Goal: Task Accomplishment & Management: Use online tool/utility

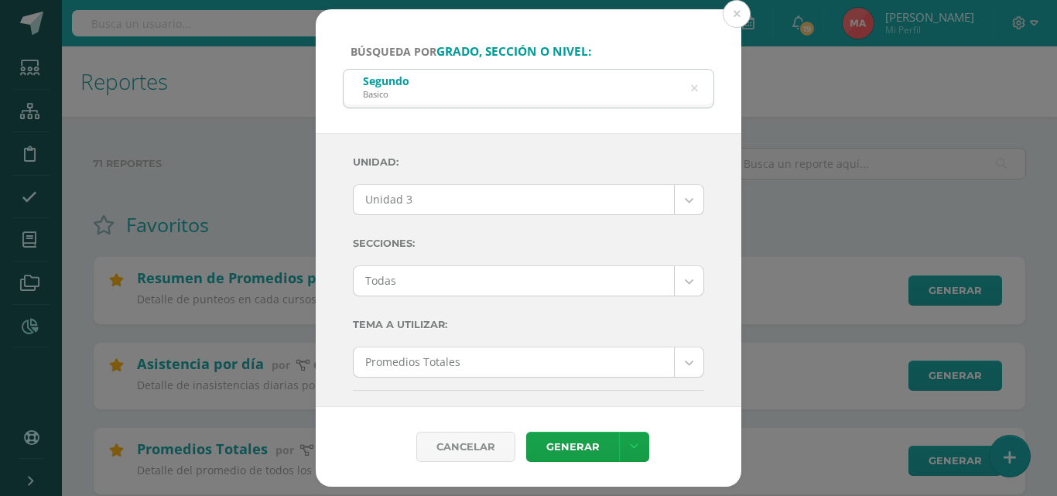
select select "Unidad 3"
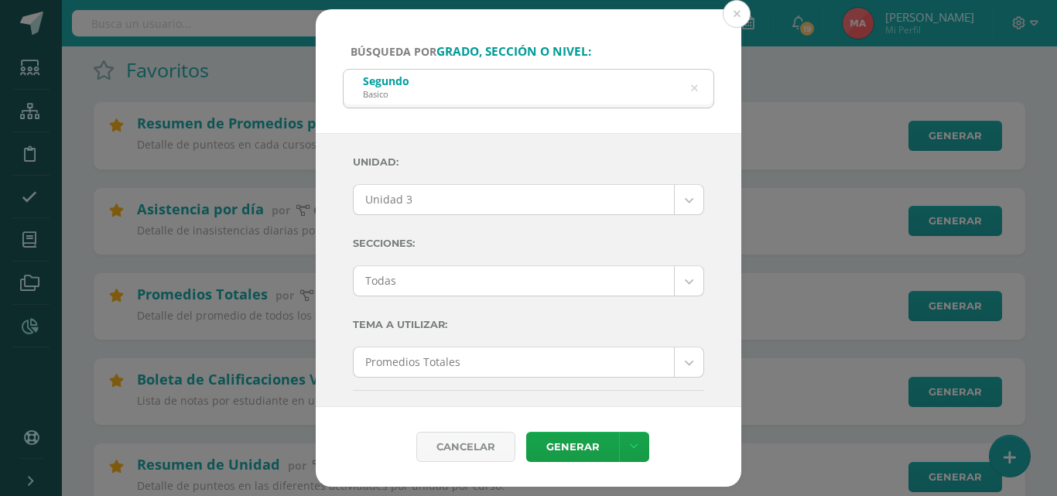
scroll to position [263, 0]
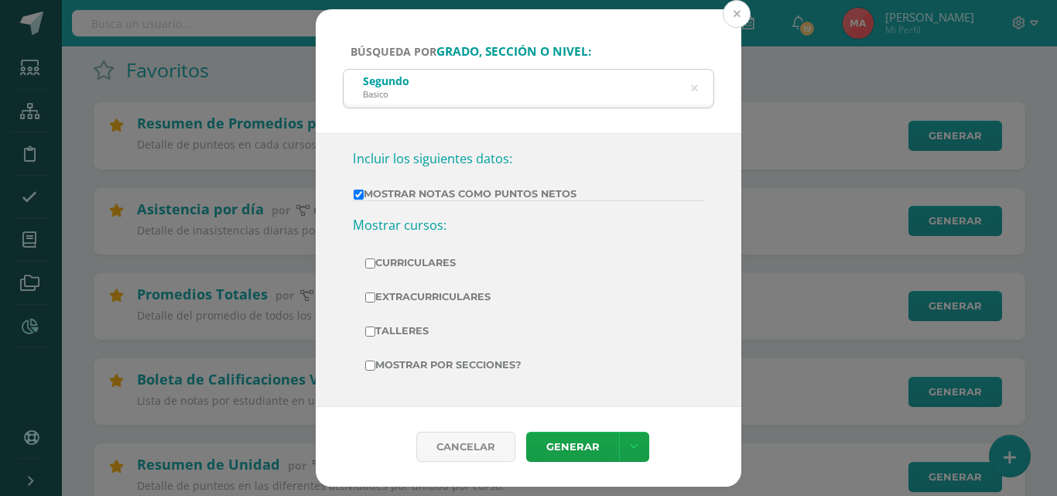
click at [740, 5] on button at bounding box center [737, 14] width 28 height 28
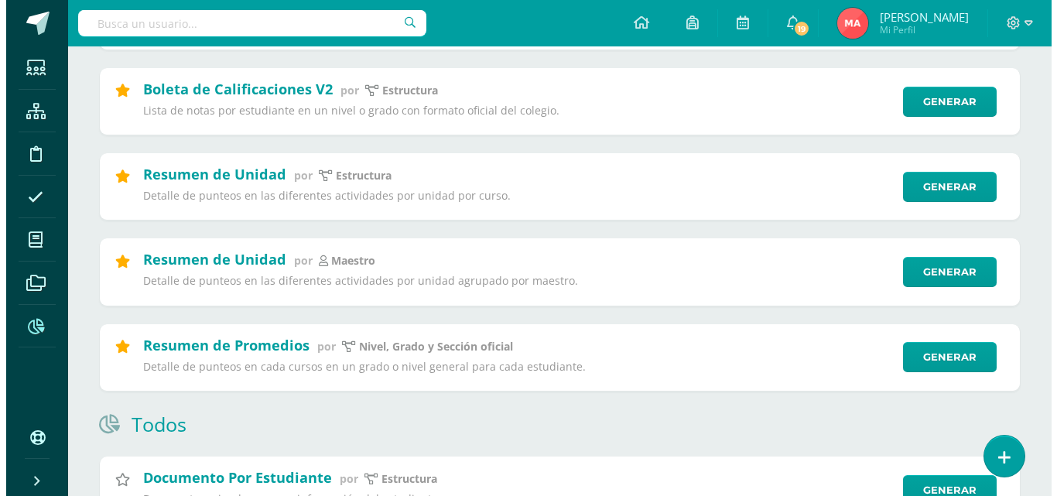
scroll to position [490, 0]
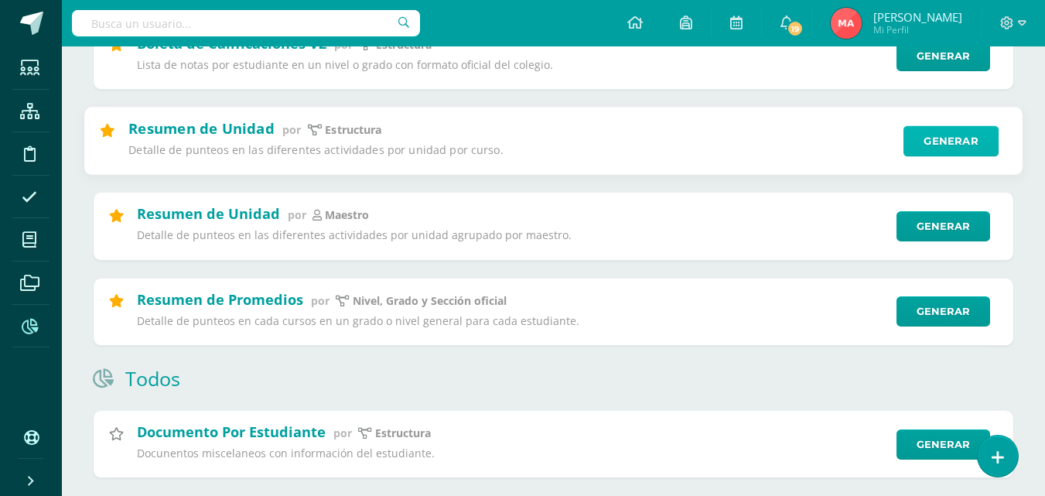
click at [971, 149] on link "Generar" at bounding box center [951, 140] width 95 height 31
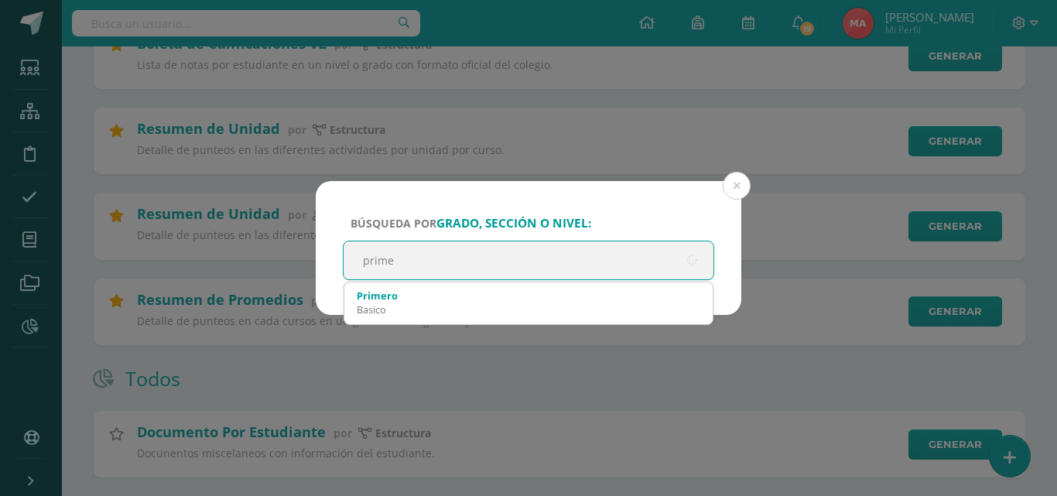
type input "primer"
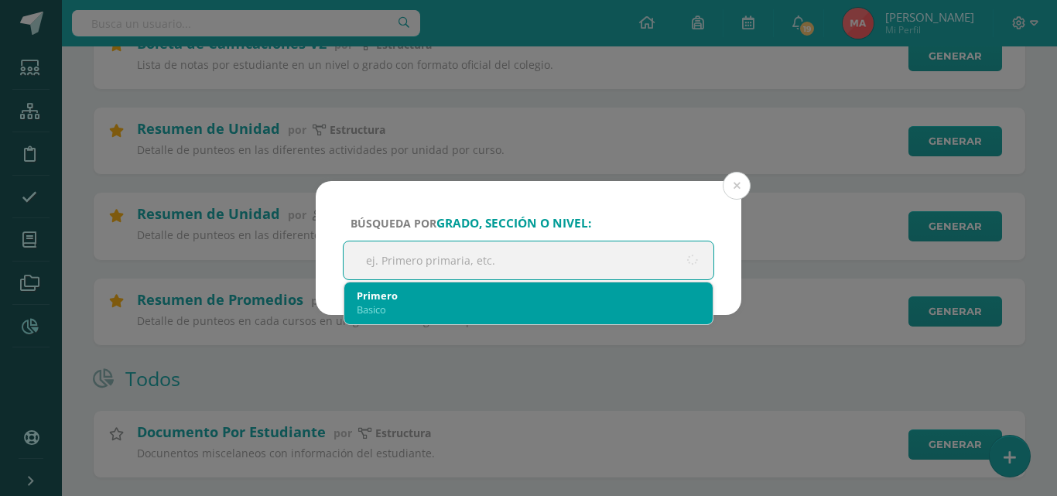
type input "undefined"
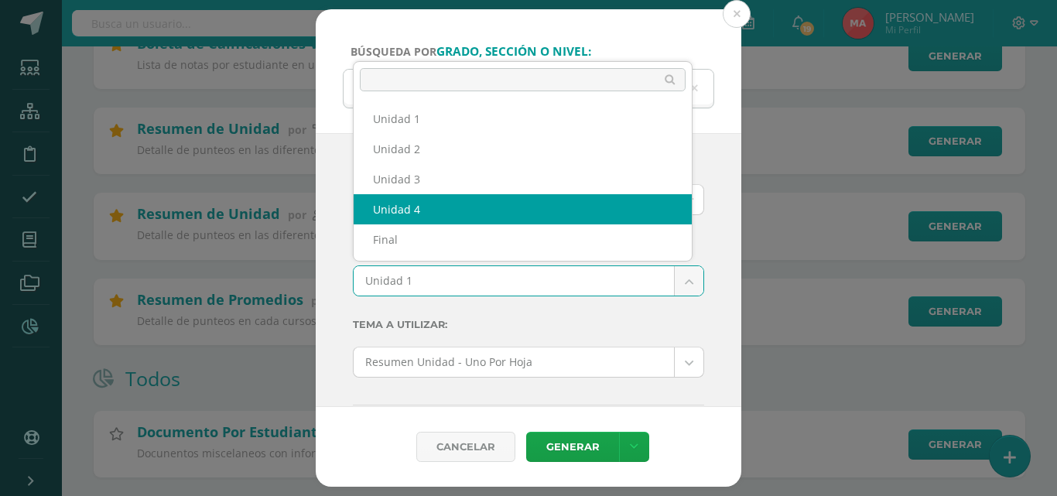
select select "Unidad 4"
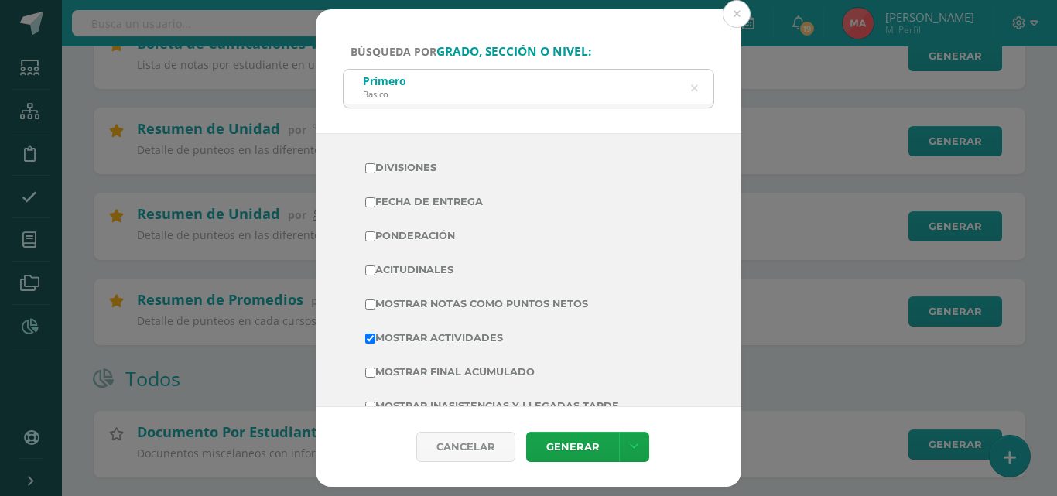
scroll to position [479, 0]
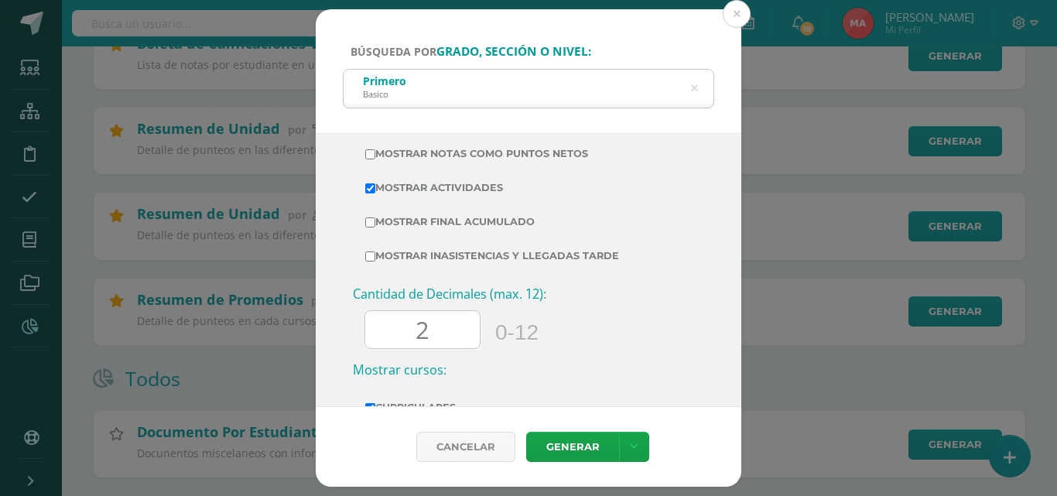
click at [559, 152] on label "Mostrar Notas Como Puntos Netos" at bounding box center [528, 154] width 326 height 22
click at [375, 152] on input "Mostrar Notas Como Puntos Netos" at bounding box center [370, 154] width 10 height 10
checkbox input "true"
click at [441, 330] on input "2" at bounding box center [422, 330] width 114 height 38
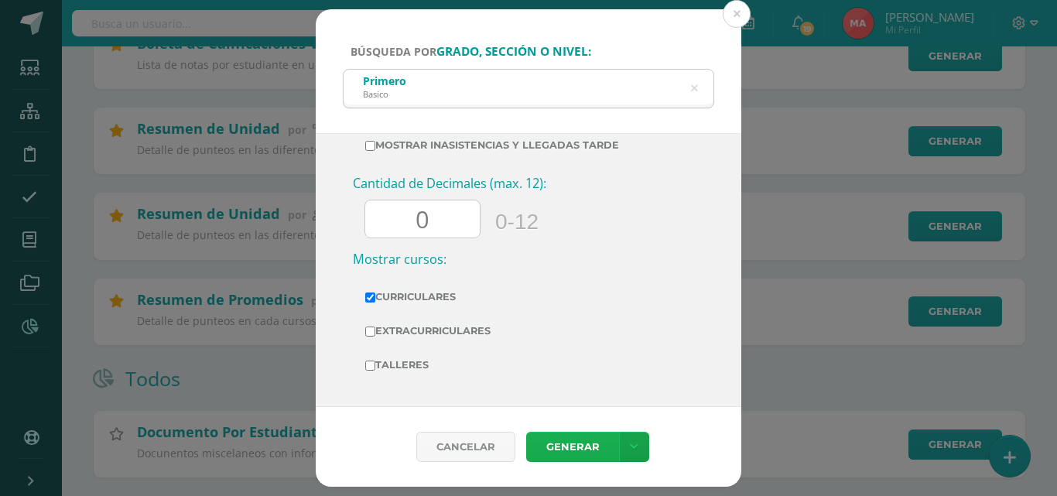
type input "0"
click at [567, 433] on link "Generar" at bounding box center [572, 447] width 93 height 30
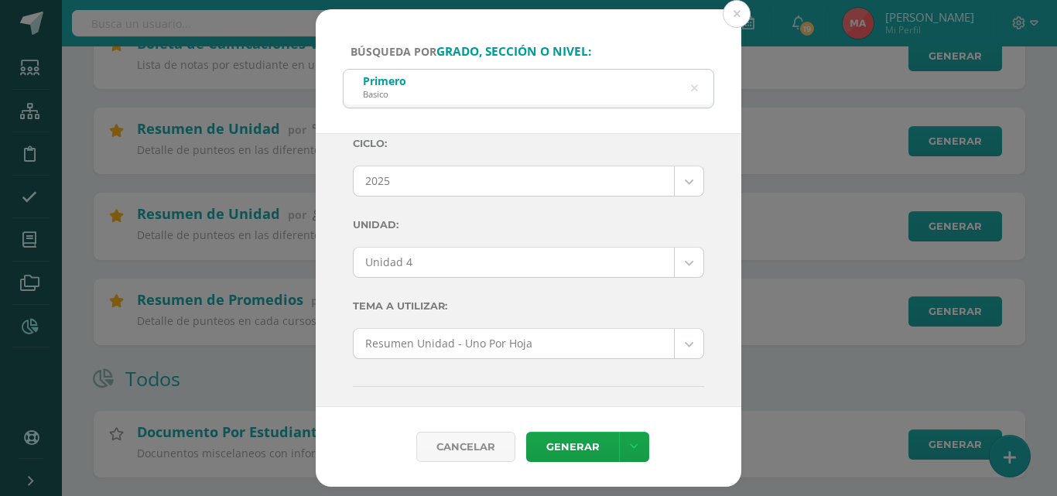
scroll to position [0, 0]
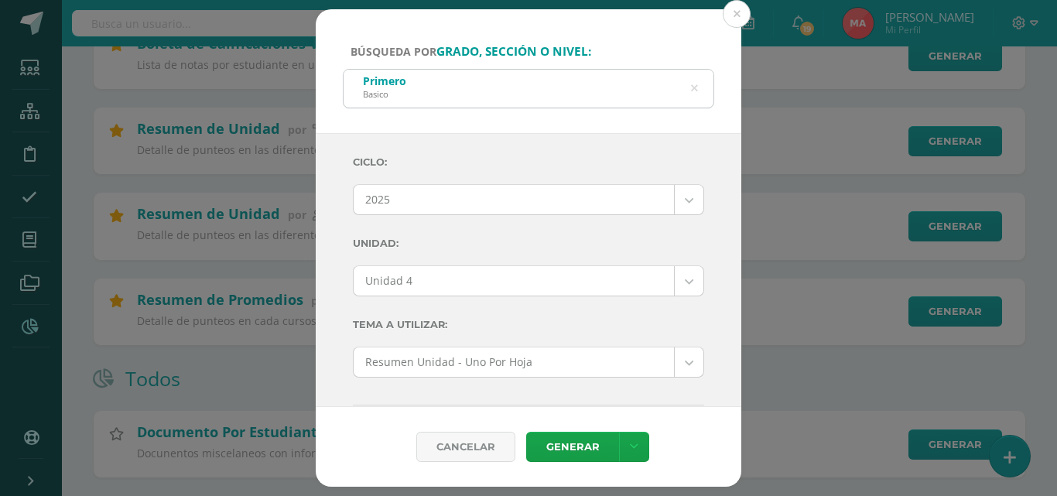
click at [692, 92] on icon at bounding box center [694, 88] width 39 height 7
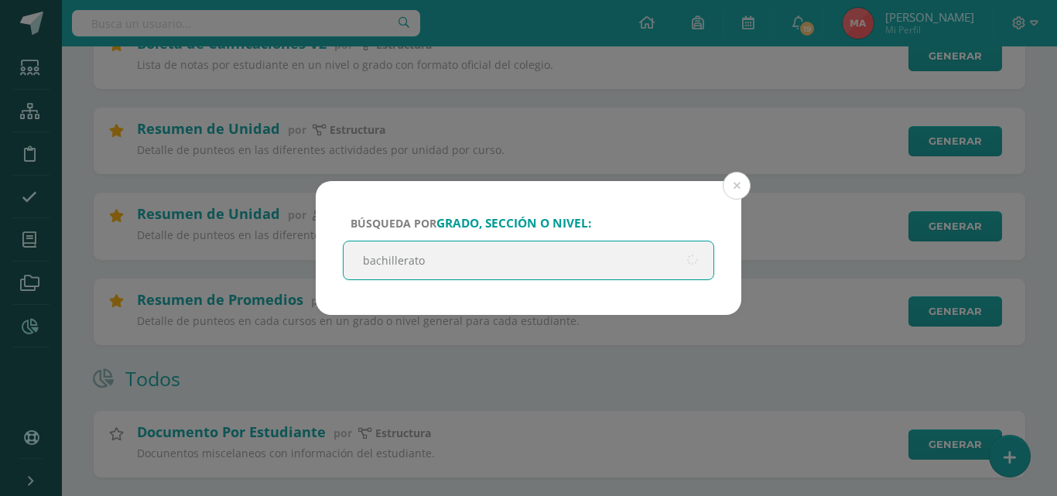
click at [547, 279] on input "bachillerato" at bounding box center [528, 260] width 370 height 38
click at [582, 267] on input "bachillerato" at bounding box center [528, 260] width 370 height 38
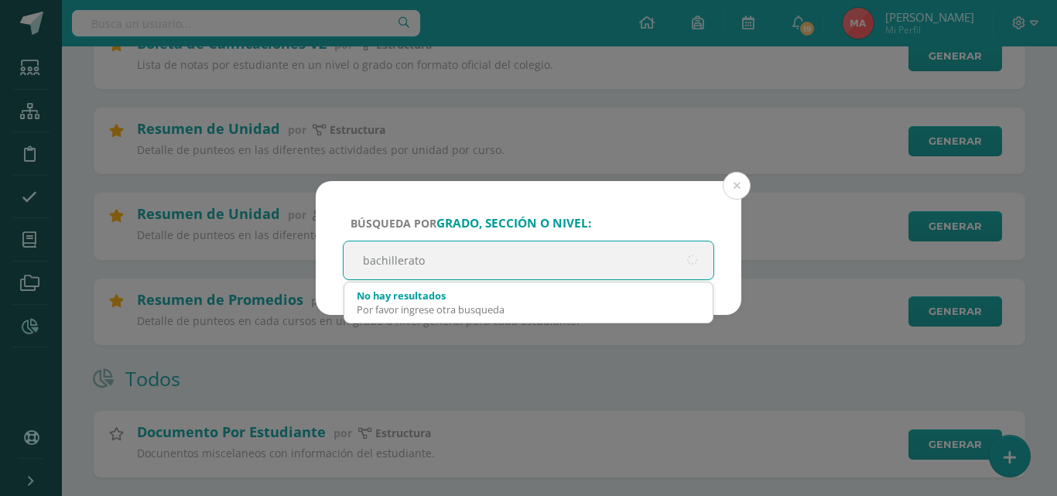
click at [613, 269] on input "bachillerato" at bounding box center [528, 260] width 370 height 38
type input "bachillerato"
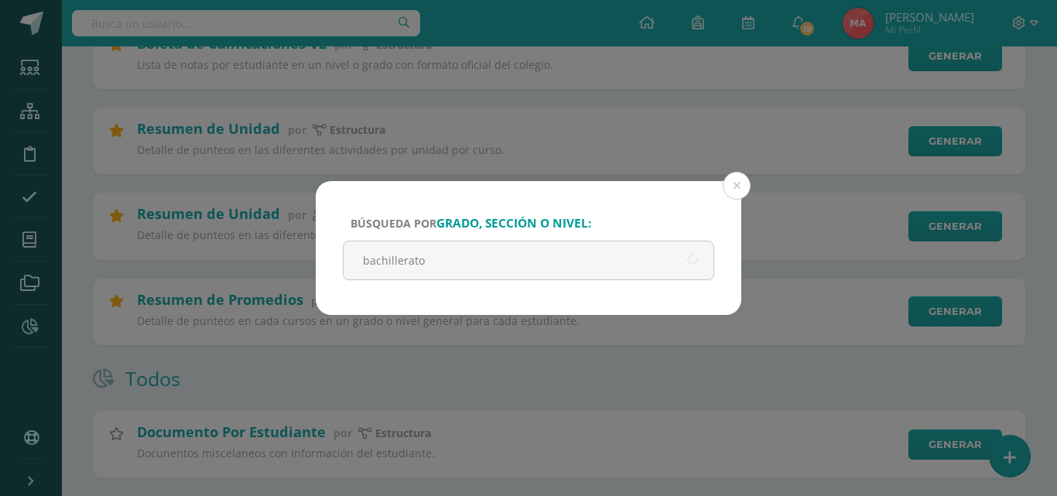
click at [555, 282] on div "Búsqueda por grado, sección o nivel: bachillerato" at bounding box center [529, 248] width 426 height 134
click at [735, 187] on button at bounding box center [737, 186] width 28 height 28
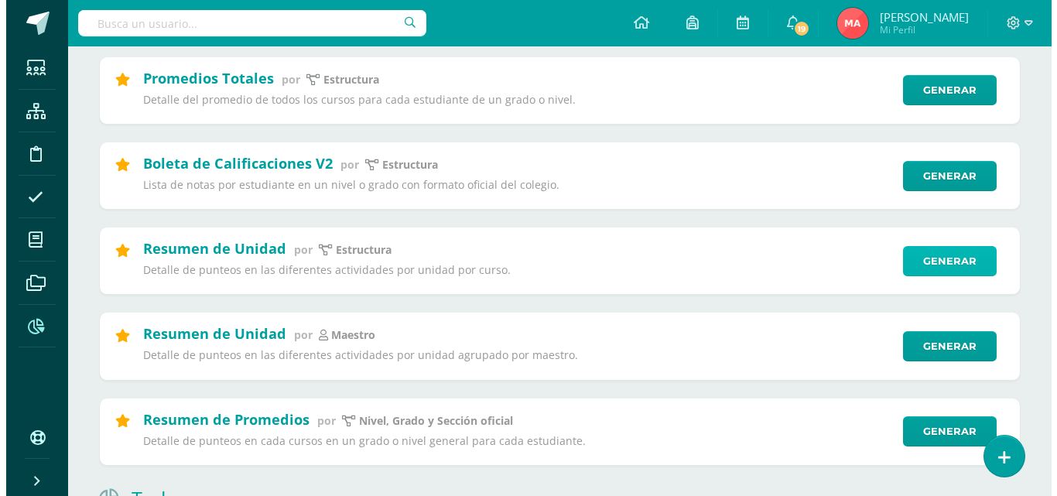
scroll to position [484, 0]
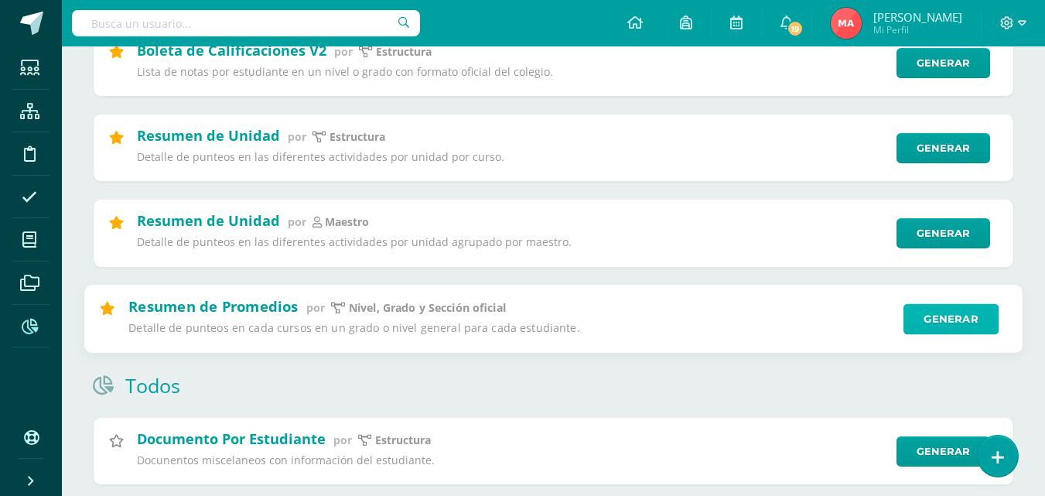
click at [928, 309] on link "Generar" at bounding box center [951, 318] width 95 height 31
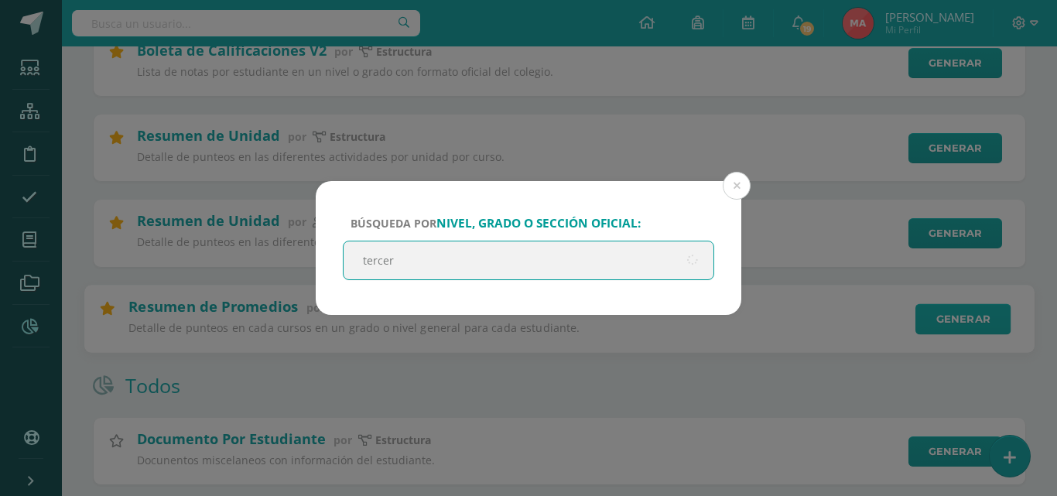
type input "tercero"
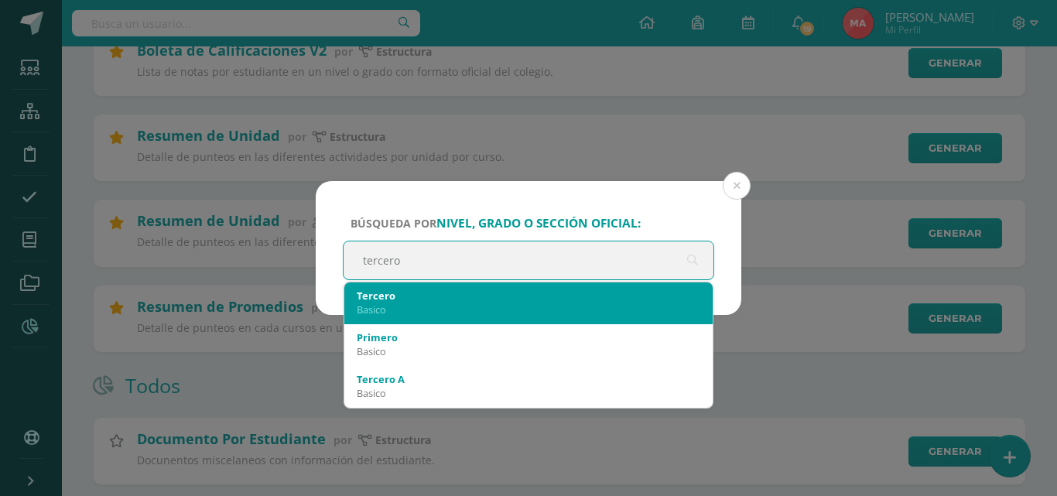
click at [576, 294] on div "Tercero" at bounding box center [528, 296] width 343 height 14
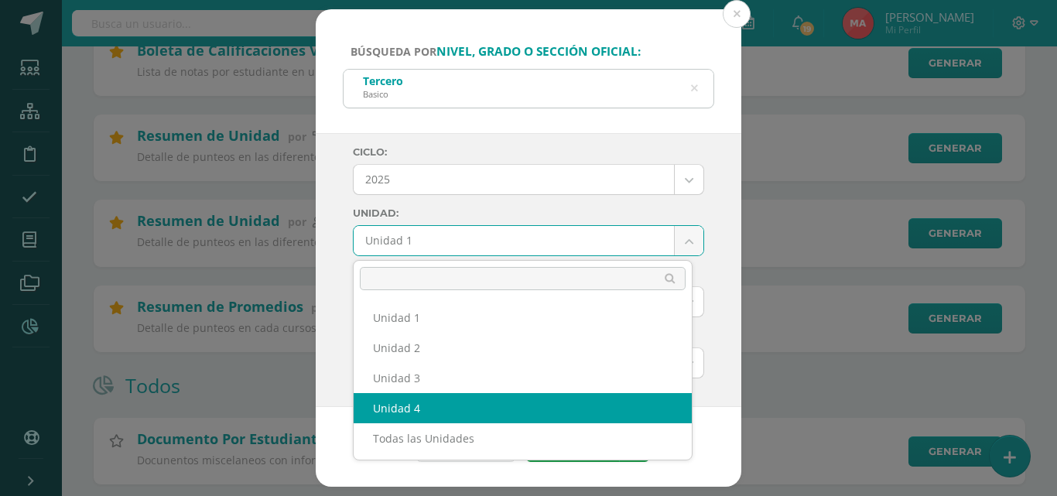
select select "Unidad 4"
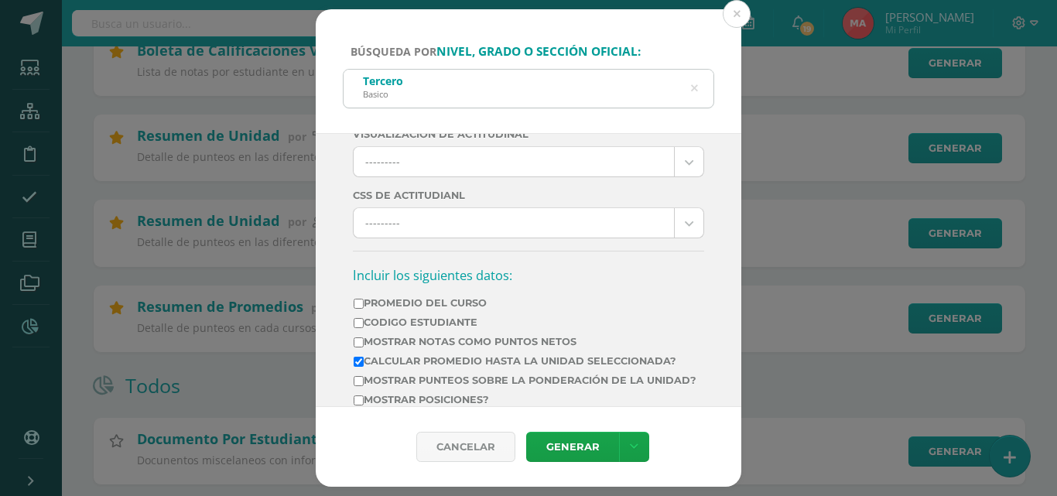
scroll to position [469, 0]
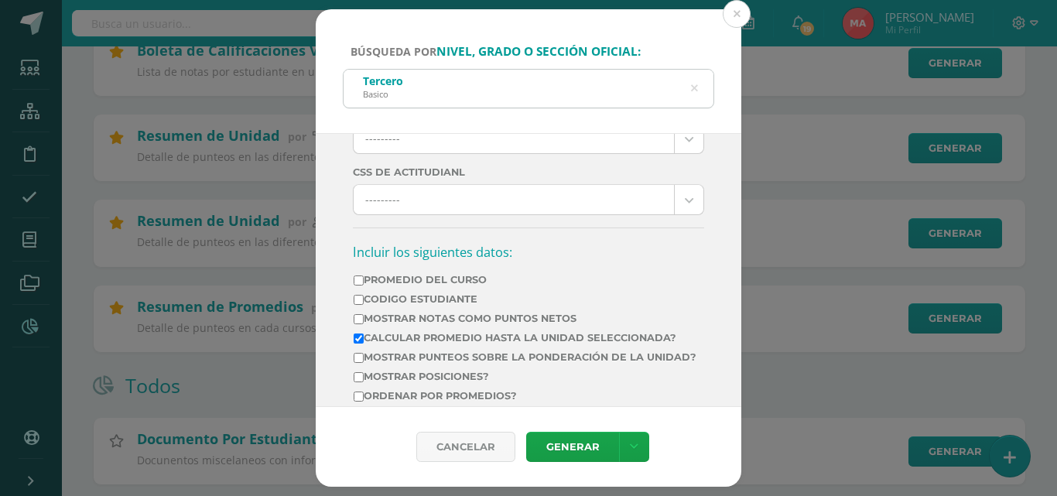
click at [575, 315] on label "Mostrar Notas Como Puntos Netos" at bounding box center [525, 319] width 343 height 12
click at [364, 315] on input "Mostrar Notas Como Puntos Netos" at bounding box center [359, 319] width 10 height 10
checkbox input "true"
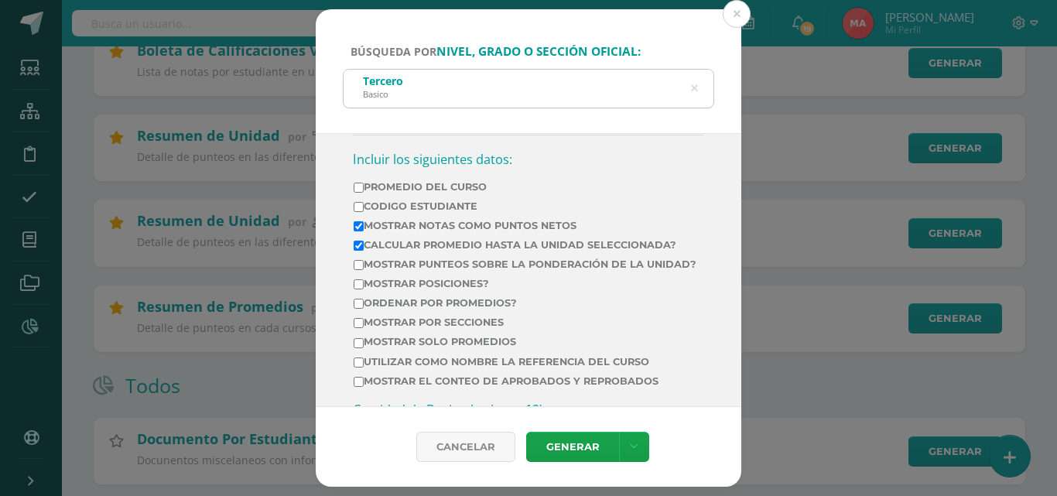
scroll to position [562, 0]
click at [450, 334] on td "Mostrar por secciones" at bounding box center [525, 324] width 344 height 19
click at [463, 327] on label "Mostrar por secciones" at bounding box center [525, 322] width 343 height 12
click at [364, 327] on input "Mostrar por secciones" at bounding box center [359, 322] width 10 height 10
checkbox input "true"
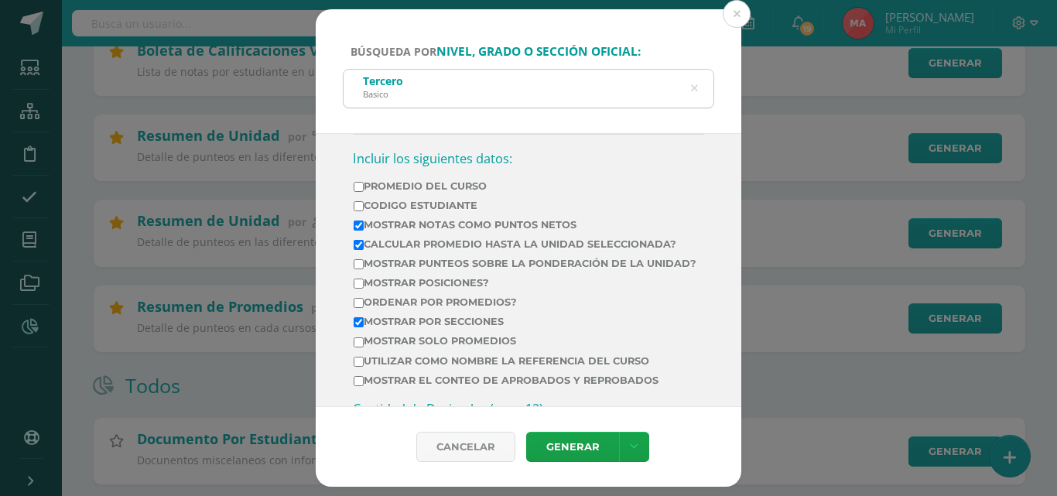
click at [461, 334] on td "Mostrar por secciones" at bounding box center [525, 324] width 344 height 19
click at [461, 347] on label "Mostrar solo promedios" at bounding box center [525, 341] width 343 height 12
click at [364, 347] on input "Mostrar solo promedios" at bounding box center [359, 342] width 10 height 10
checkbox input "true"
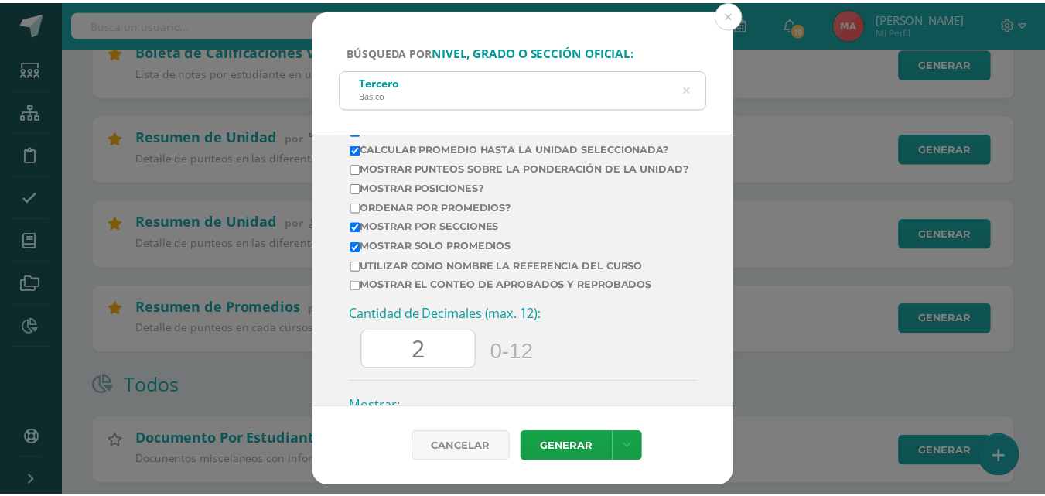
scroll to position [662, 0]
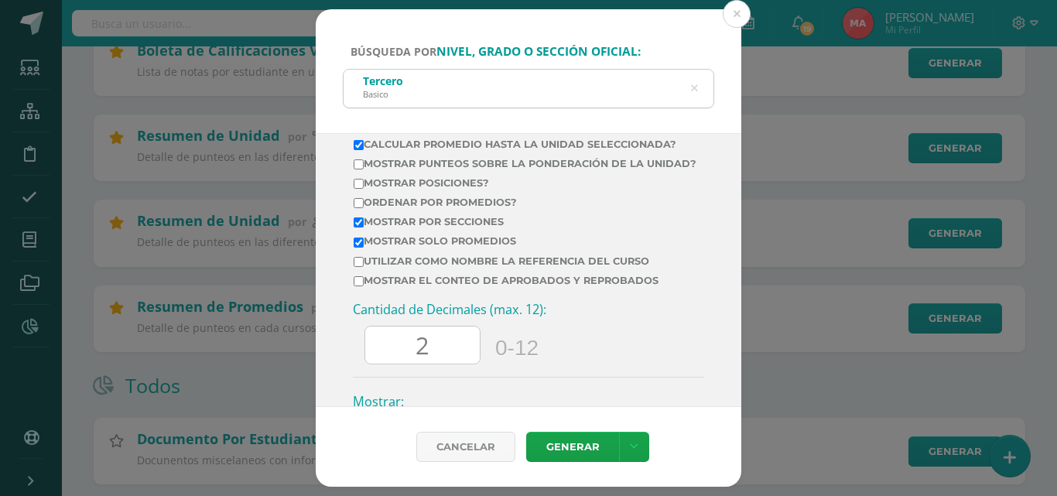
click at [442, 346] on input "2" at bounding box center [422, 345] width 114 height 38
type input "0"
click at [572, 457] on link "Generar" at bounding box center [572, 447] width 93 height 30
click at [731, 18] on button at bounding box center [737, 14] width 28 height 28
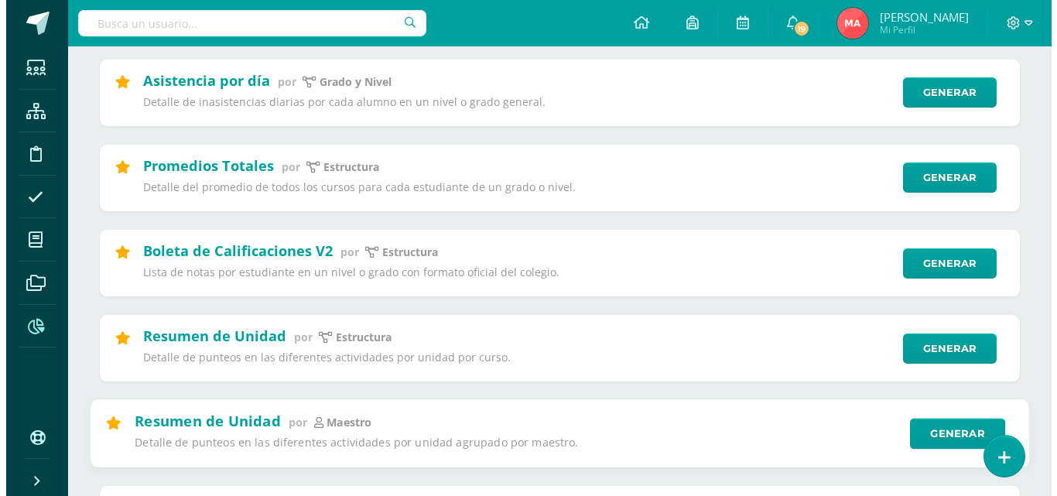
scroll to position [280, 0]
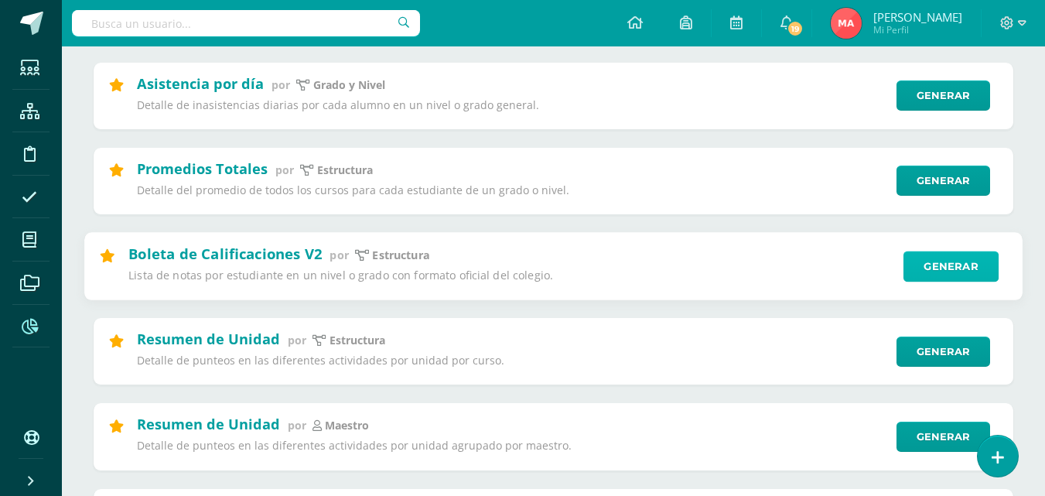
click at [962, 255] on link "Generar" at bounding box center [951, 266] width 95 height 31
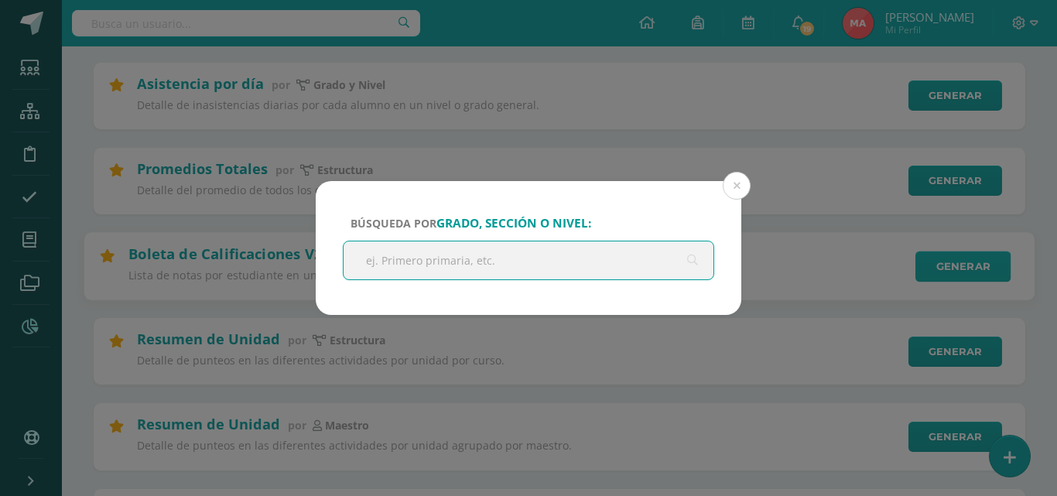
type input "m"
type input "tercera"
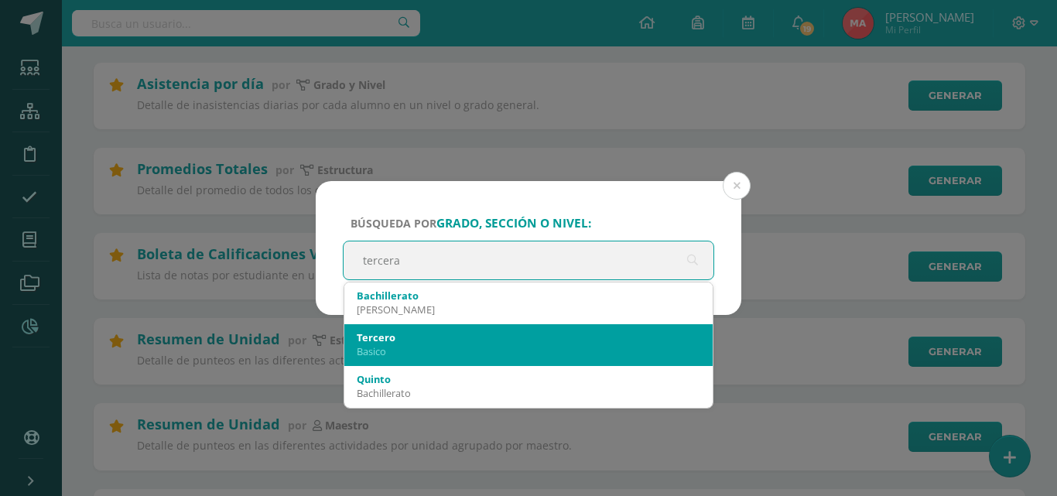
click at [614, 349] on div "Basico" at bounding box center [528, 351] width 343 height 14
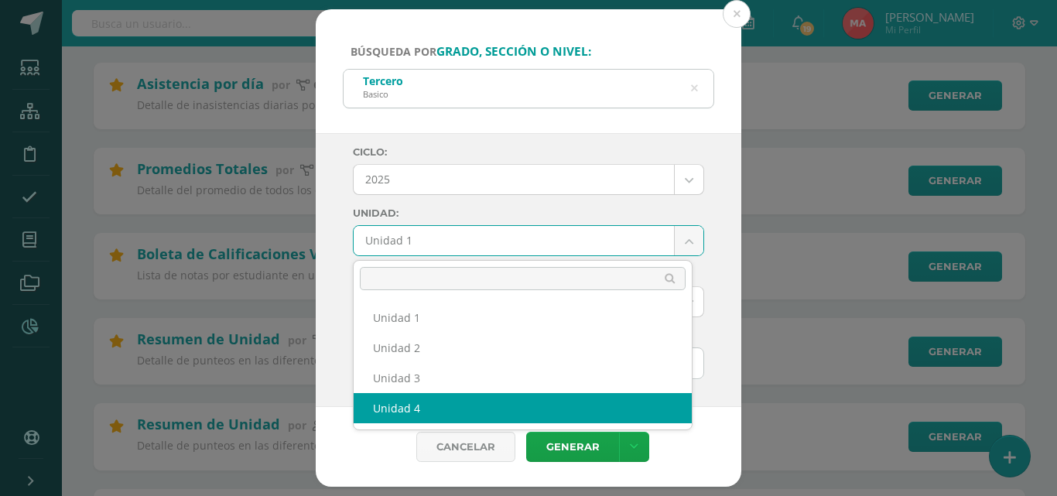
select select "Unidad 4"
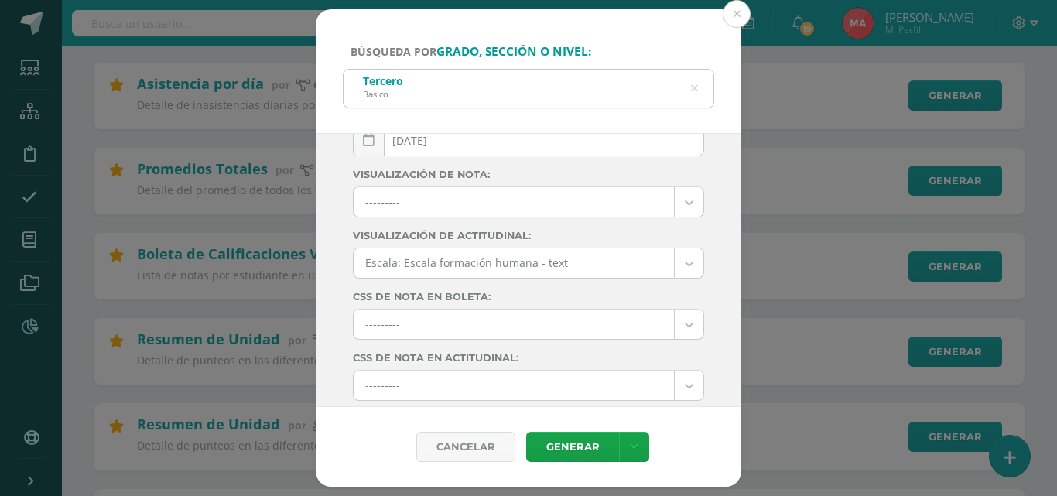
scroll to position [271, 0]
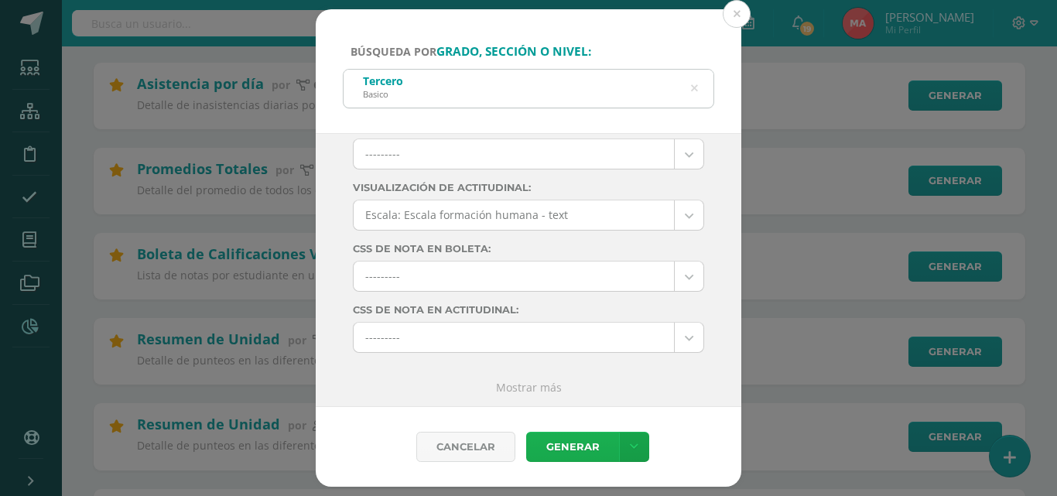
click at [592, 440] on link "Generar" at bounding box center [572, 447] width 93 height 30
